Goal: Obtain resource: Download file/media

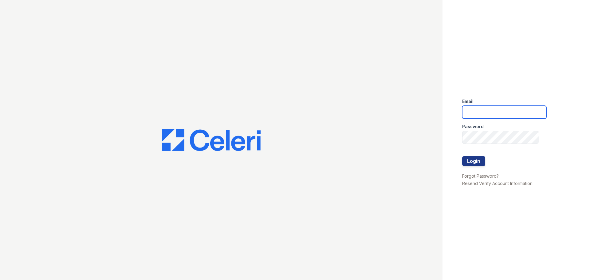
click at [490, 110] on input "email" at bounding box center [504, 112] width 84 height 13
type input "[EMAIL_ADDRESS][DOMAIN_NAME]"
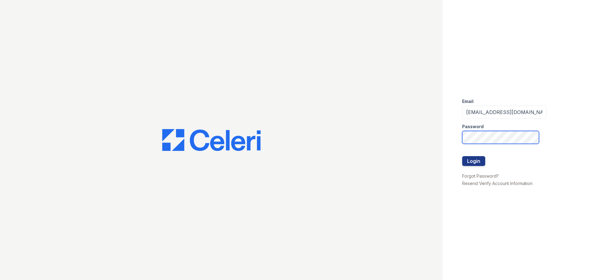
click at [462, 156] on button "Login" at bounding box center [473, 161] width 23 height 10
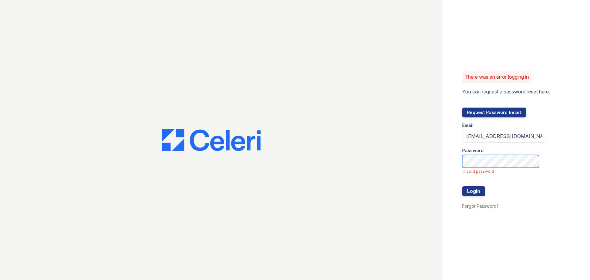
click at [462, 186] on button "Login" at bounding box center [473, 191] width 23 height 10
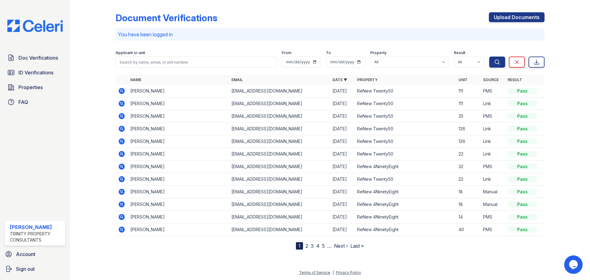
click at [123, 90] on icon at bounding box center [122, 91] width 6 height 6
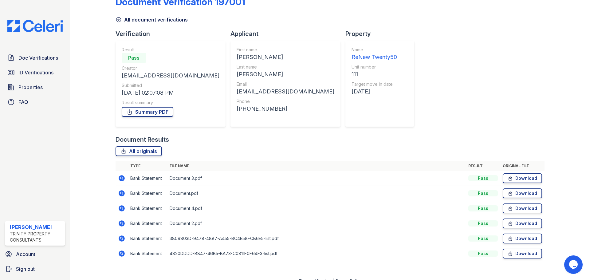
scroll to position [24, 0]
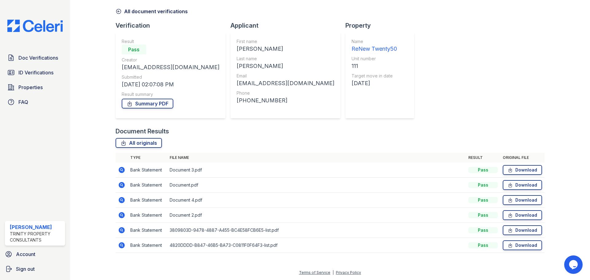
click at [120, 169] on icon at bounding box center [121, 169] width 7 height 7
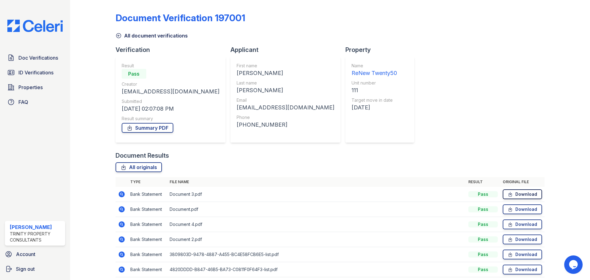
scroll to position [24, 0]
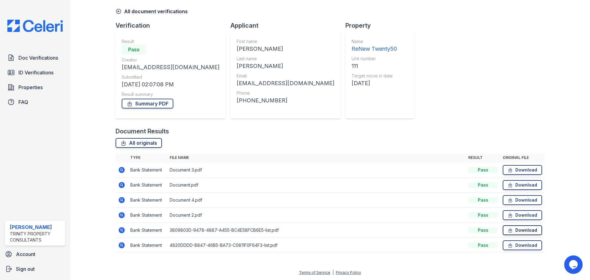
click at [517, 231] on link "Download" at bounding box center [522, 230] width 39 height 10
click at [528, 170] on link "Download" at bounding box center [522, 170] width 39 height 10
click at [528, 187] on link "Download" at bounding box center [522, 185] width 39 height 10
click at [524, 201] on link "Download" at bounding box center [522, 200] width 39 height 10
click at [77, 40] on div "Document Verification 197001 All document verifications Verification Result Pas…" at bounding box center [330, 116] width 520 height 280
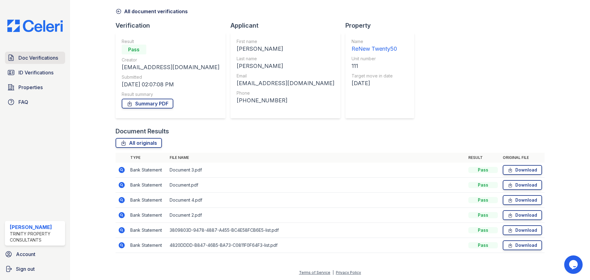
click at [39, 60] on span "Doc Verifications" at bounding box center [38, 57] width 40 height 7
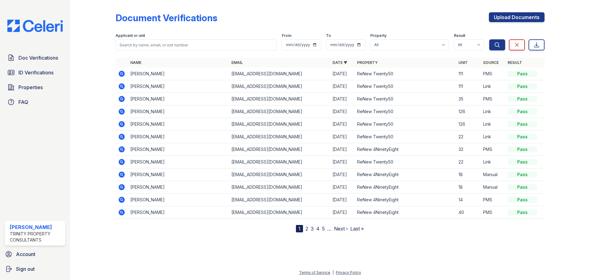
click at [123, 87] on icon at bounding box center [122, 86] width 6 height 6
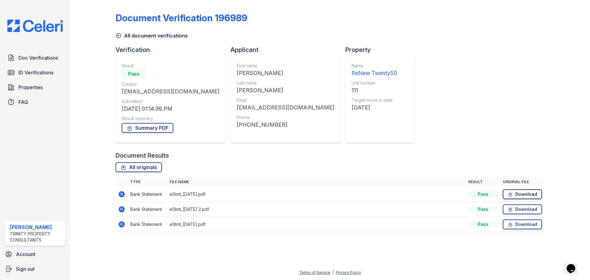
click at [524, 194] on link "Download" at bounding box center [522, 194] width 39 height 10
click at [523, 210] on link "Download" at bounding box center [522, 209] width 39 height 10
click at [527, 225] on link "Download" at bounding box center [522, 224] width 39 height 10
click at [35, 56] on span "Doc Verifications" at bounding box center [38, 57] width 40 height 7
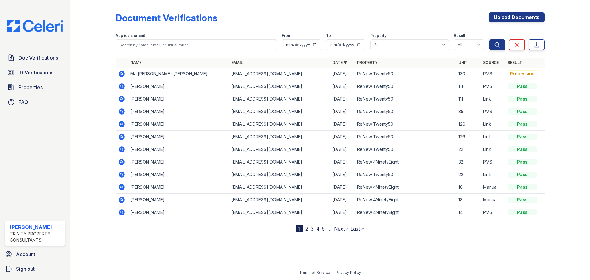
click at [124, 75] on icon at bounding box center [122, 74] width 6 height 6
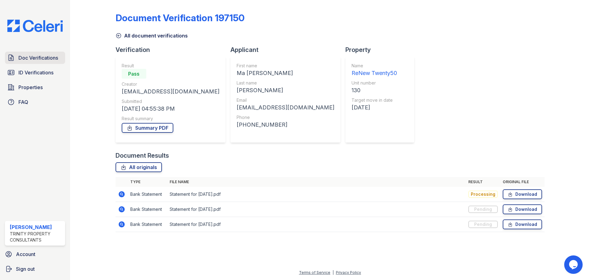
click at [33, 60] on span "Doc Verifications" at bounding box center [38, 57] width 40 height 7
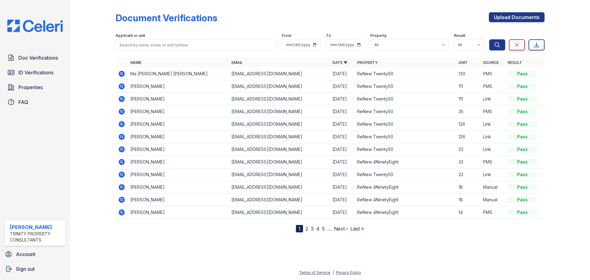
click at [123, 73] on icon at bounding box center [122, 74] width 6 height 6
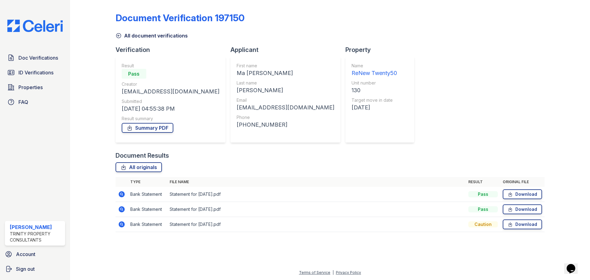
click at [436, 123] on div "Document Verification 197150 All document verifications Verification Result Pas…" at bounding box center [330, 120] width 429 height 236
click at [525, 224] on link "Download" at bounding box center [522, 224] width 39 height 10
click at [20, 174] on div "Doc Verifications ID Verifications Properties FAQ [PERSON_NAME] Trinity Propert…" at bounding box center [35, 140] width 70 height 280
click at [519, 210] on link "Download" at bounding box center [522, 209] width 39 height 10
click at [76, 75] on div "Document Verification 197150 All document verifications Verification Result Pas…" at bounding box center [330, 140] width 520 height 280
